Goal: Transaction & Acquisition: Purchase product/service

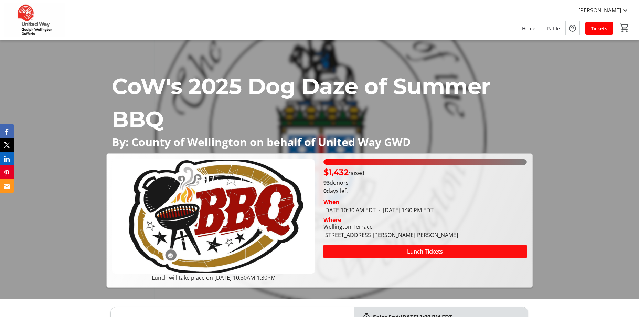
scroll to position [34, 0]
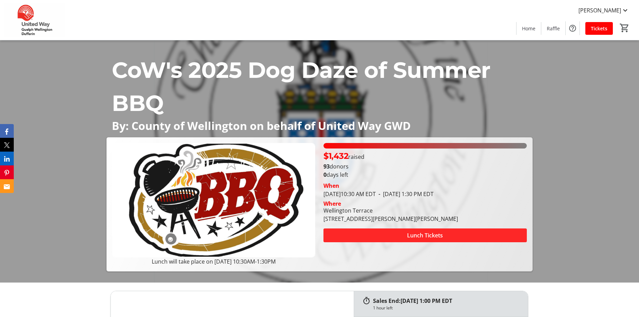
click at [429, 232] on span "Lunch Tickets" at bounding box center [425, 235] width 36 height 8
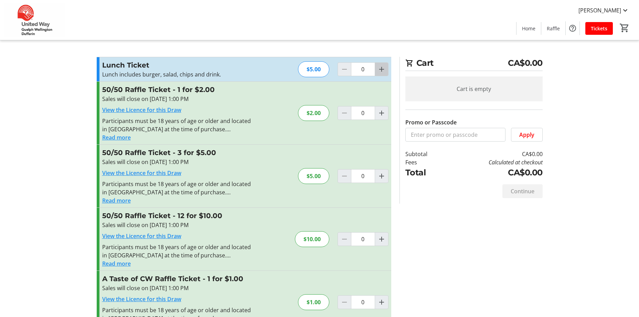
click at [383, 68] on mat-icon "Increment by one" at bounding box center [381, 69] width 8 height 8
type input "1"
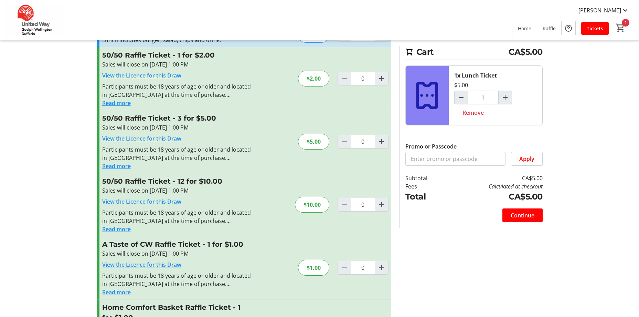
scroll to position [34, 0]
click at [379, 205] on mat-icon "Increment by one" at bounding box center [381, 205] width 8 height 8
type input "1"
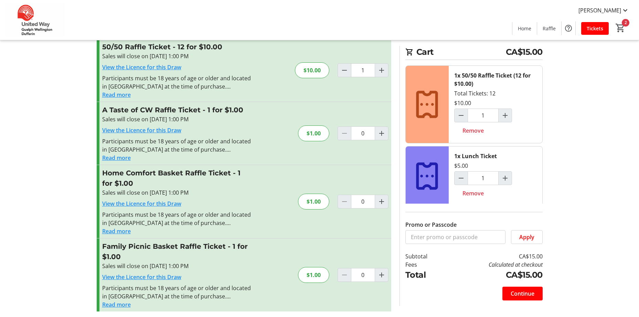
scroll to position [171, 0]
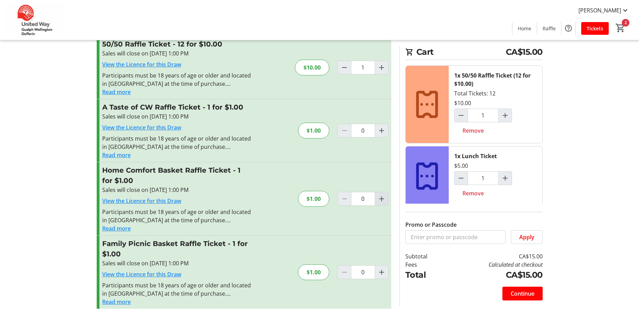
click at [377, 195] on span "Increment by one" at bounding box center [381, 198] width 13 height 13
type input "2"
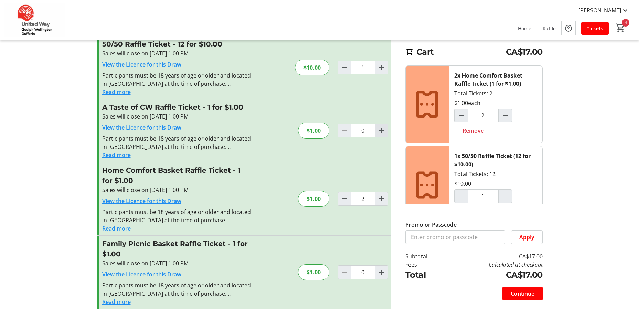
click at [385, 129] on mat-icon "Increment by one" at bounding box center [381, 130] width 8 height 8
type input "2"
click at [532, 293] on span "Continue" at bounding box center [523, 293] width 24 height 8
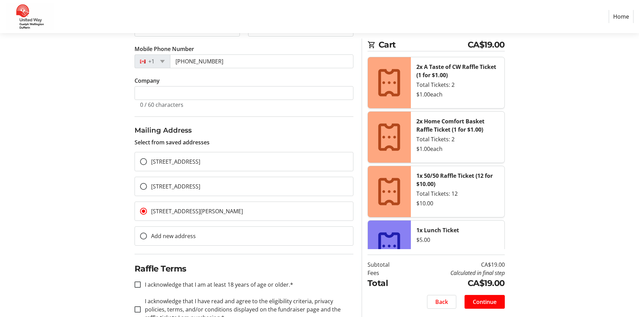
scroll to position [159, 0]
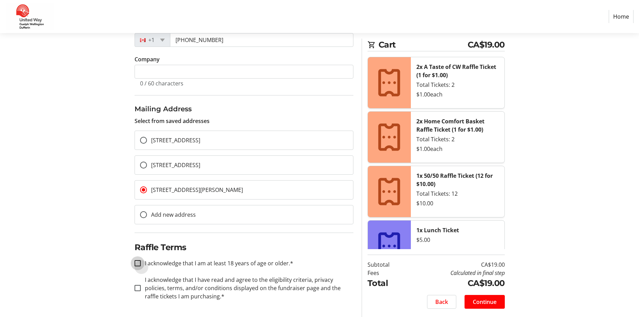
click at [136, 265] on input "I acknowledge that I am at least 18 years of age or older.*" at bounding box center [138, 263] width 6 height 6
checkbox input "true"
click at [138, 287] on input "I acknowledge that I have read and agree to the eligibility criteria, privacy p…" at bounding box center [138, 288] width 6 height 6
checkbox input "true"
click at [478, 299] on span "Continue" at bounding box center [485, 301] width 24 height 8
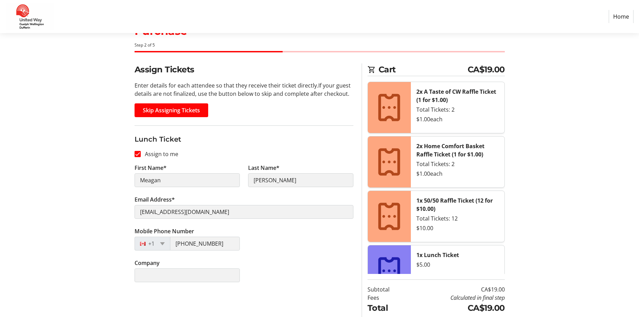
scroll to position [52, 0]
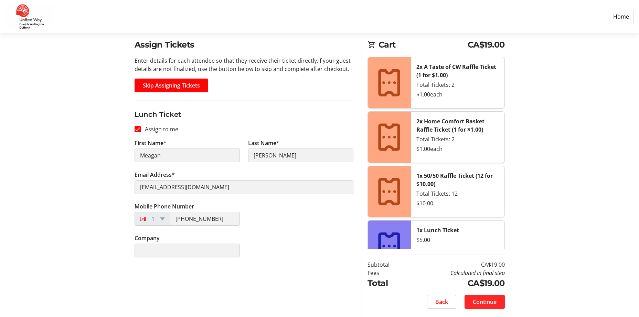
click at [490, 305] on span "Continue" at bounding box center [485, 301] width 24 height 8
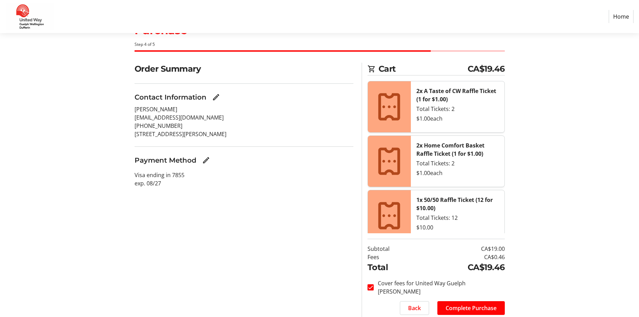
scroll to position [52, 0]
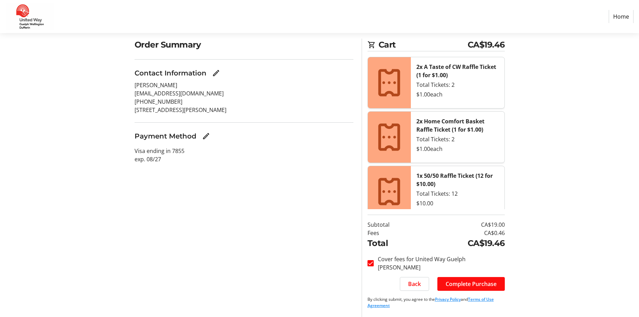
click at [485, 284] on span "Complete Purchase" at bounding box center [471, 283] width 51 height 8
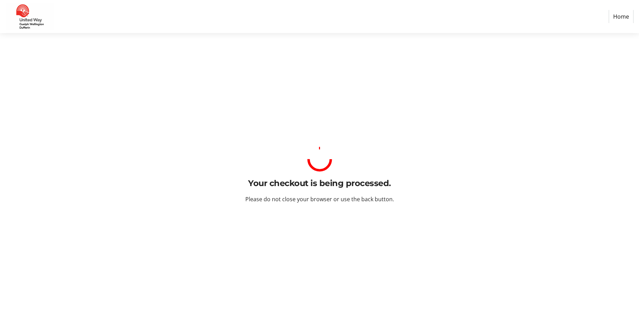
scroll to position [0, 0]
